Goal: Navigation & Orientation: Find specific page/section

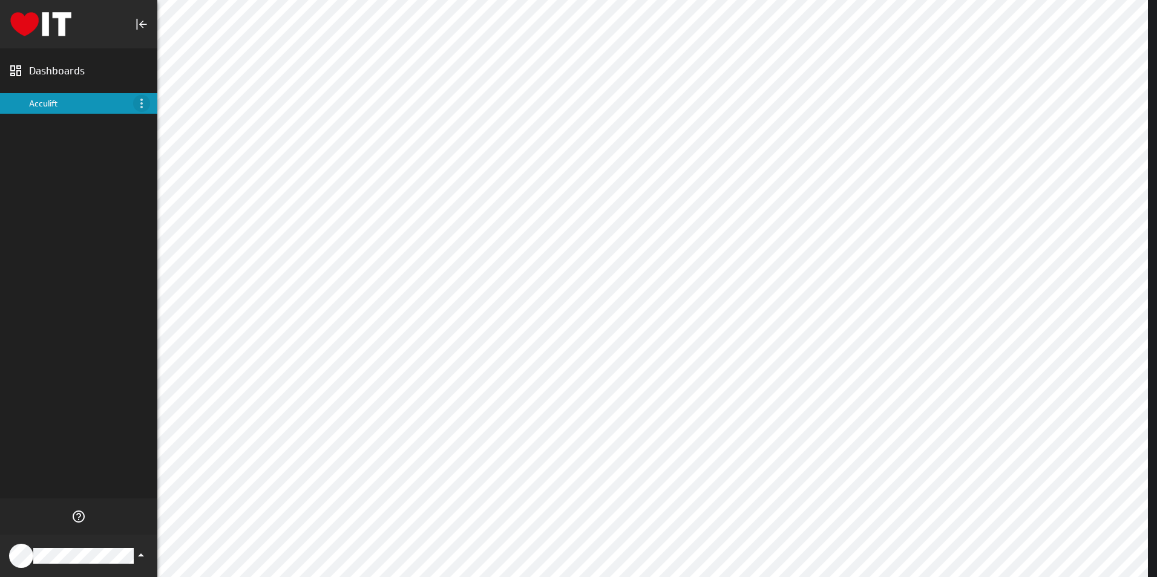
click at [141, 105] on icon "Menu" at bounding box center [141, 103] width 15 height 15
click at [175, 122] on p "About" at bounding box center [172, 120] width 24 height 13
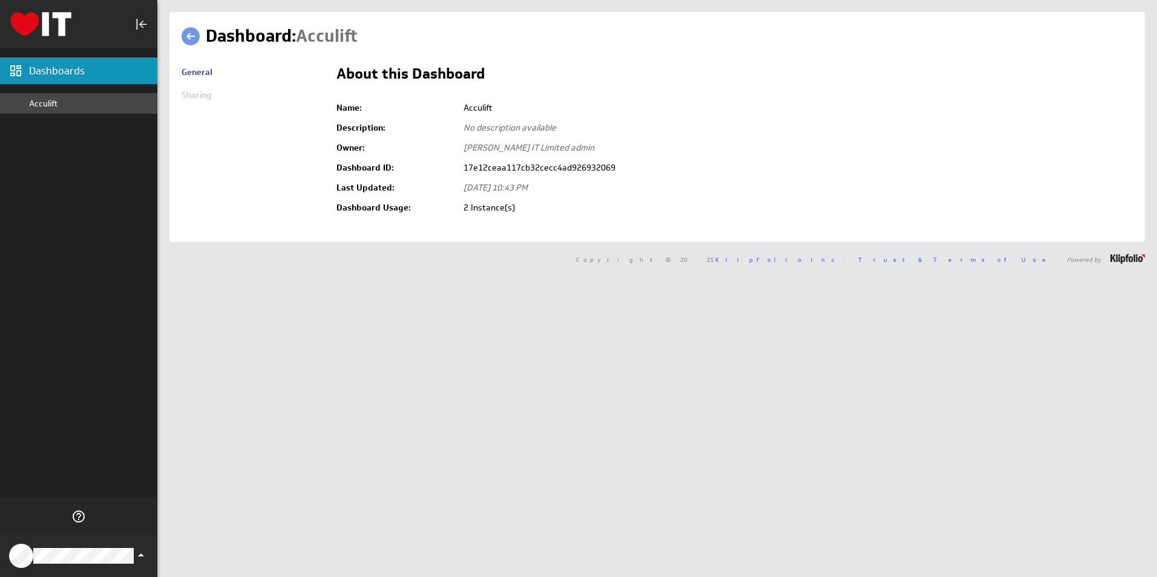
click at [52, 101] on div "Acculift" at bounding box center [90, 103] width 122 height 11
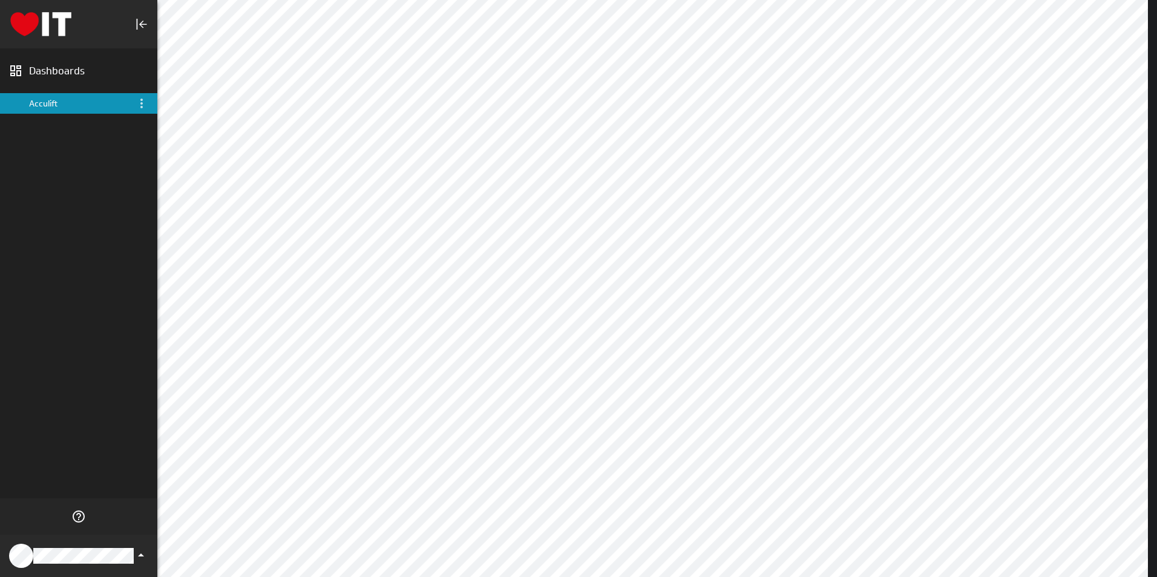
scroll to position [62, 0]
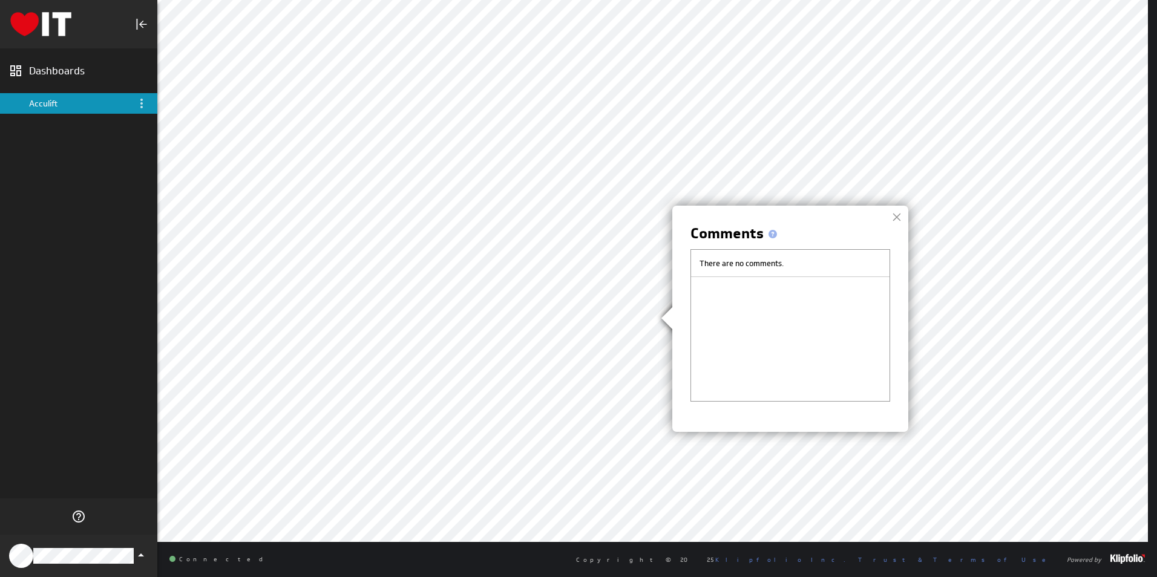
click at [773, 234] on span at bounding box center [772, 234] width 8 height 8
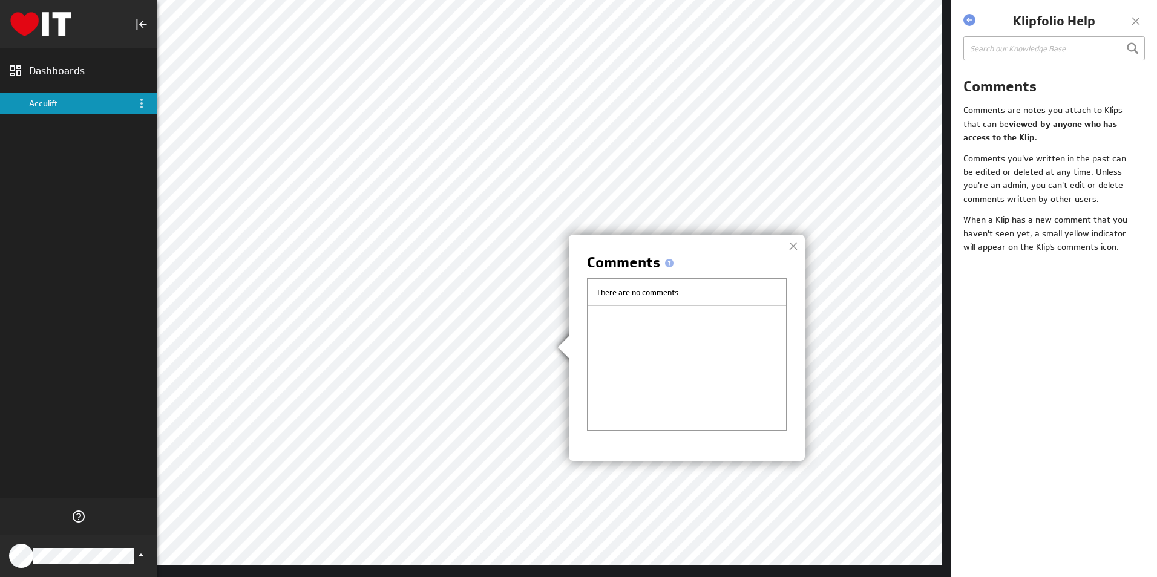
click at [1134, 20] on img at bounding box center [578, 288] width 1157 height 577
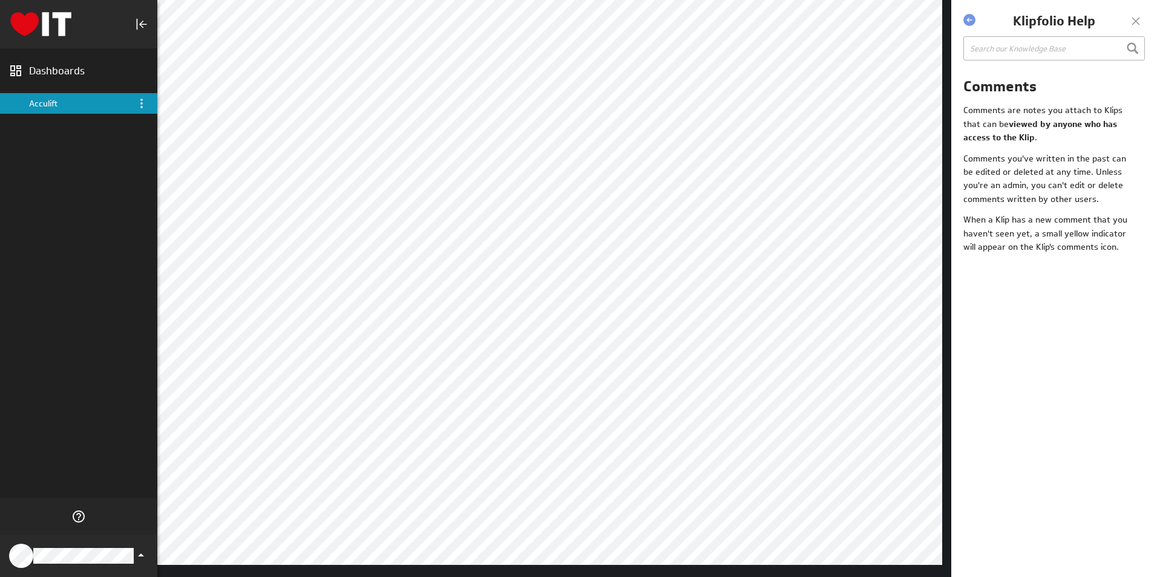
click at [1137, 19] on div at bounding box center [1135, 21] width 18 height 18
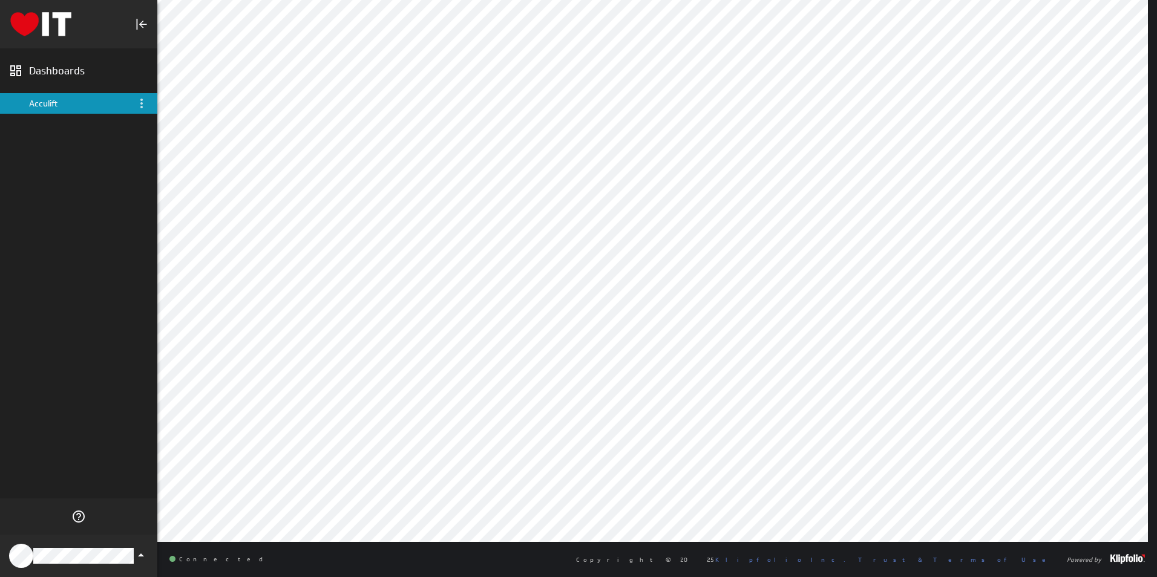
scroll to position [0, 0]
